Goal: Task Accomplishment & Management: Use online tool/utility

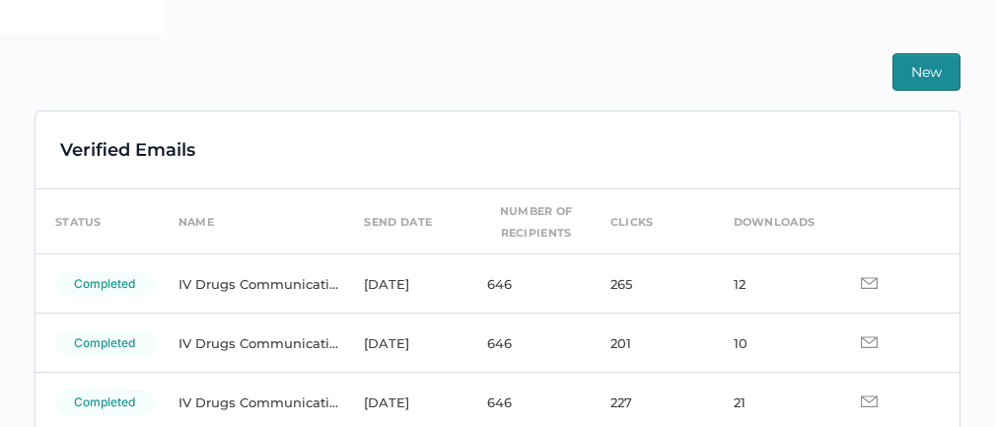
scroll to position [148, 0]
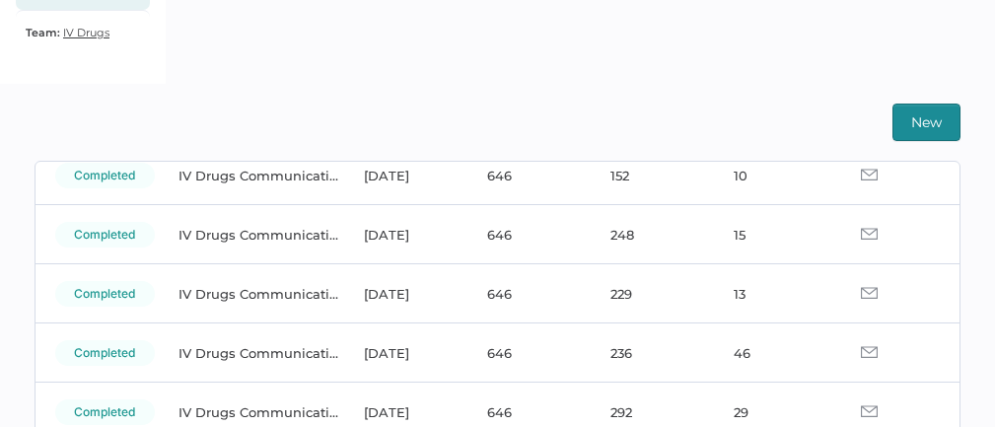
scroll to position [338, 0]
